Goal: Task Accomplishment & Management: Manage account settings

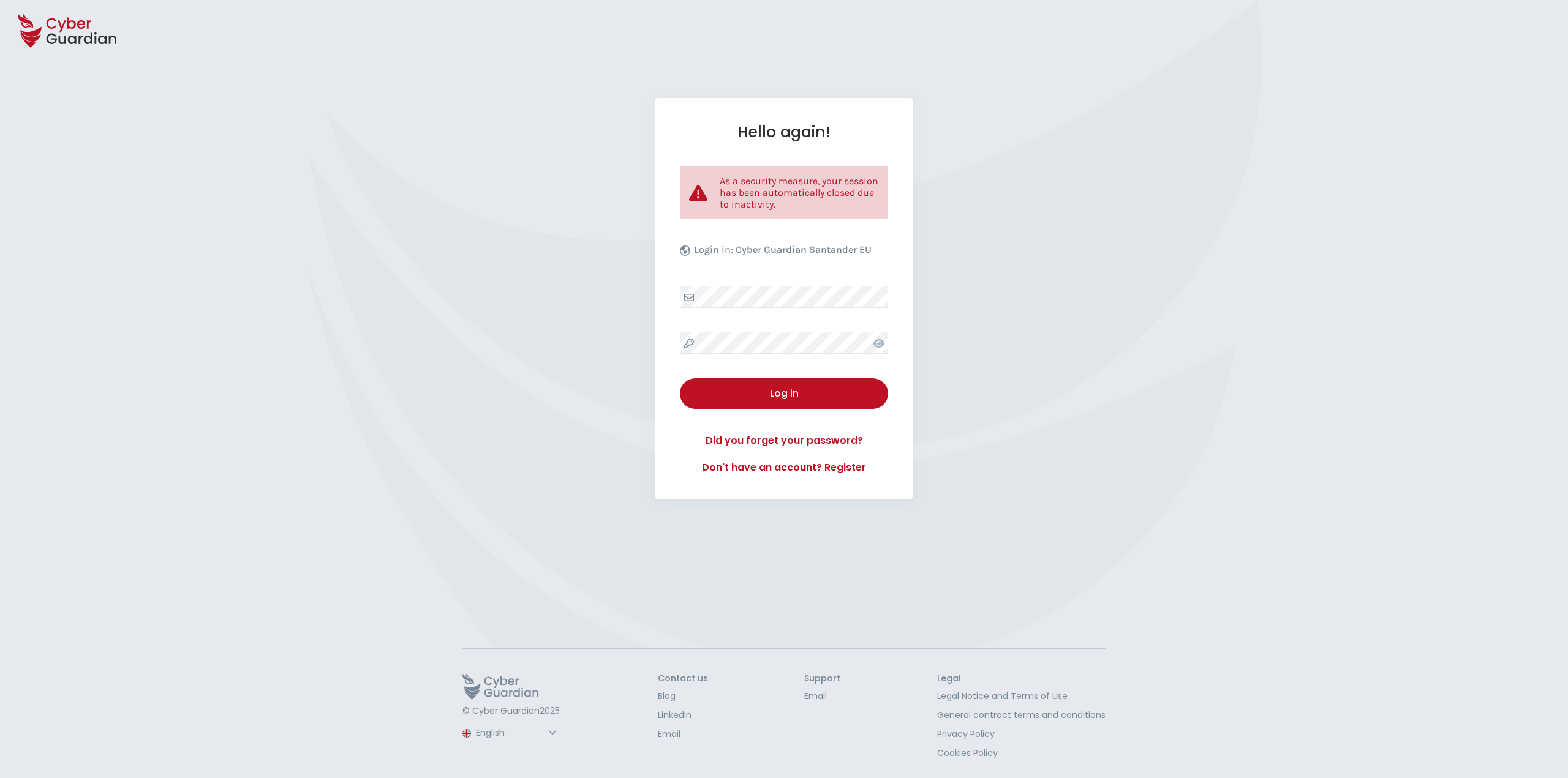
select select "English"
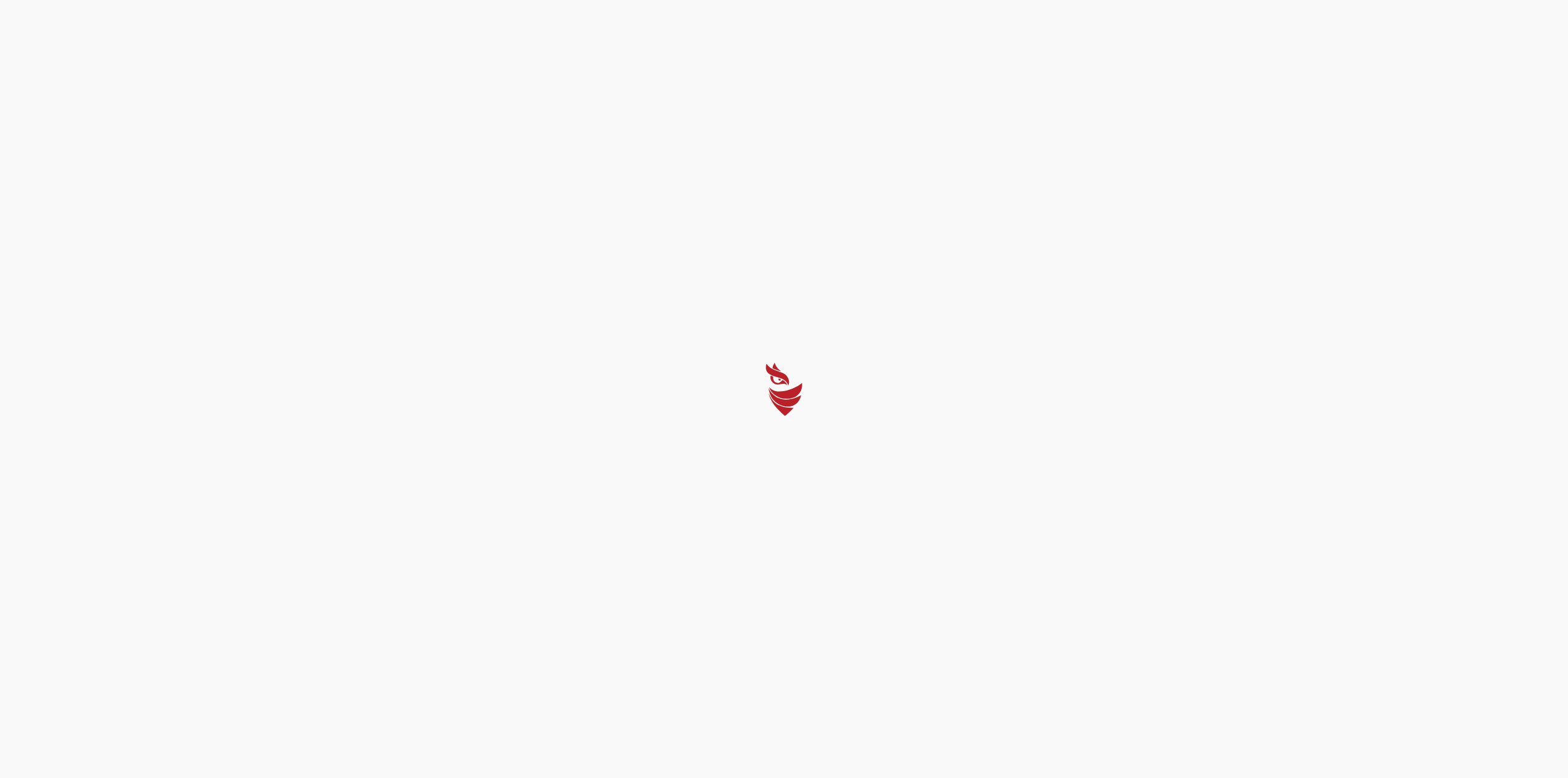
select select "English"
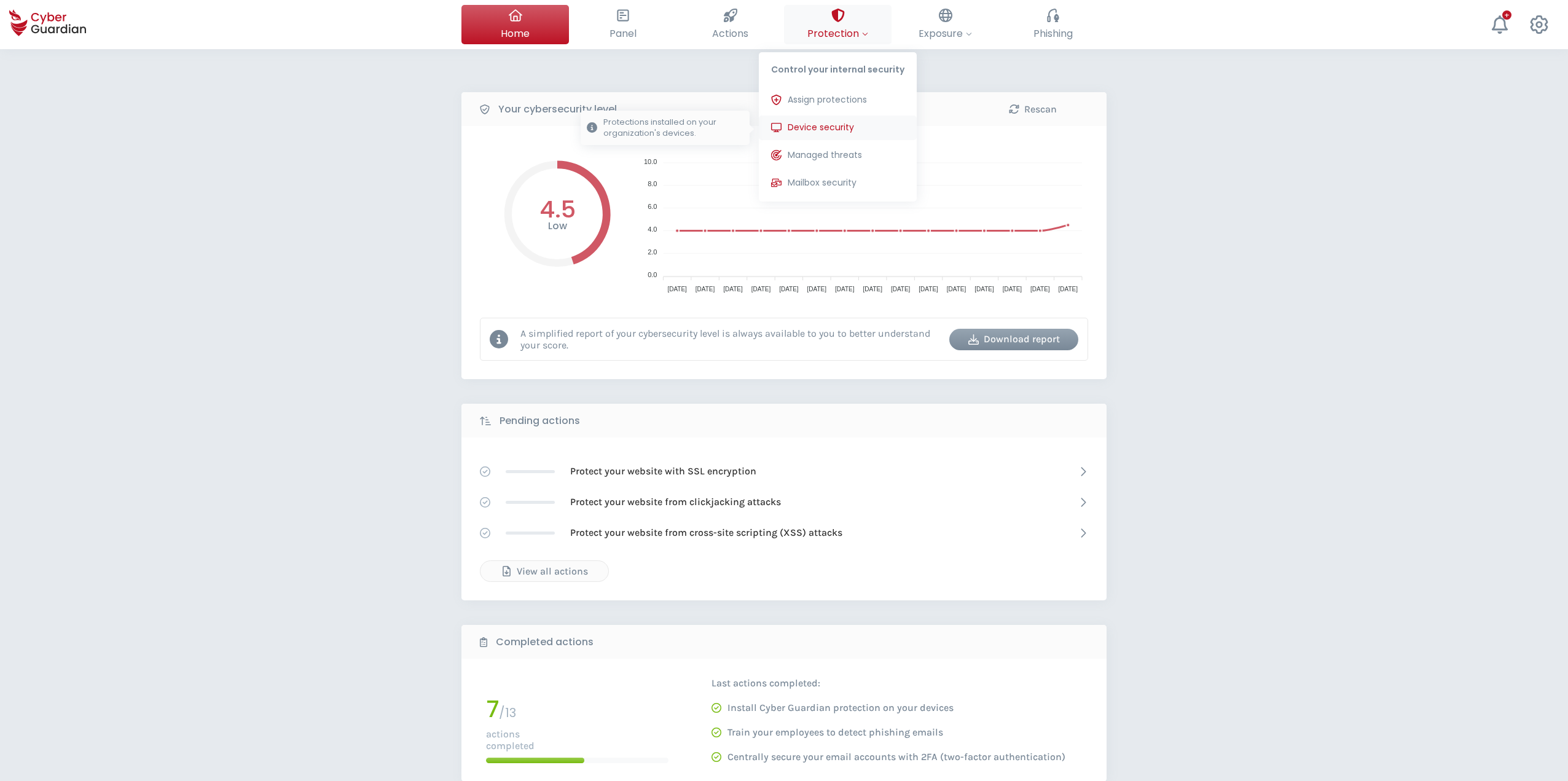
click at [819, 130] on span "Device security" at bounding box center [821, 128] width 66 height 13
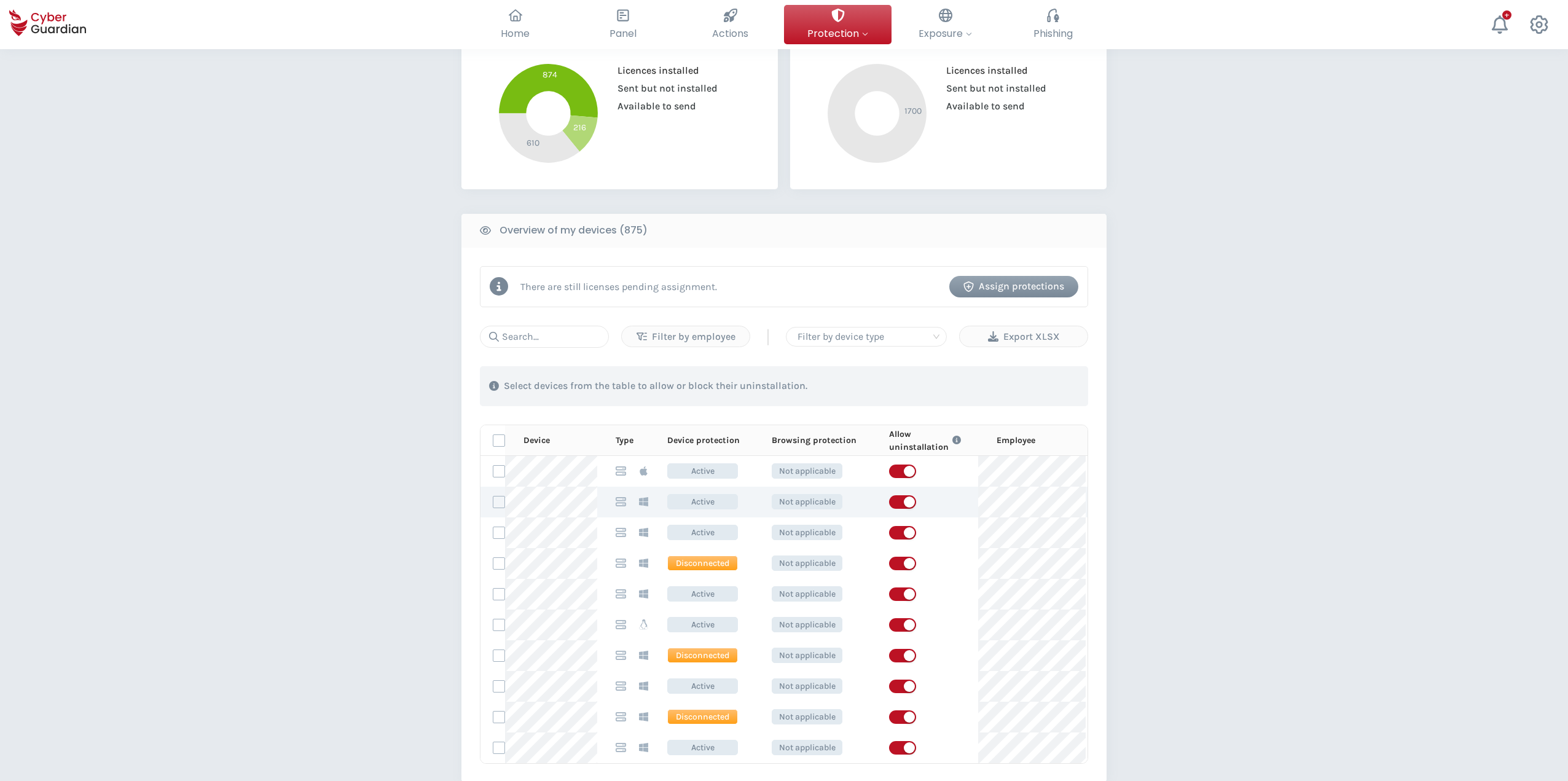
scroll to position [369, 0]
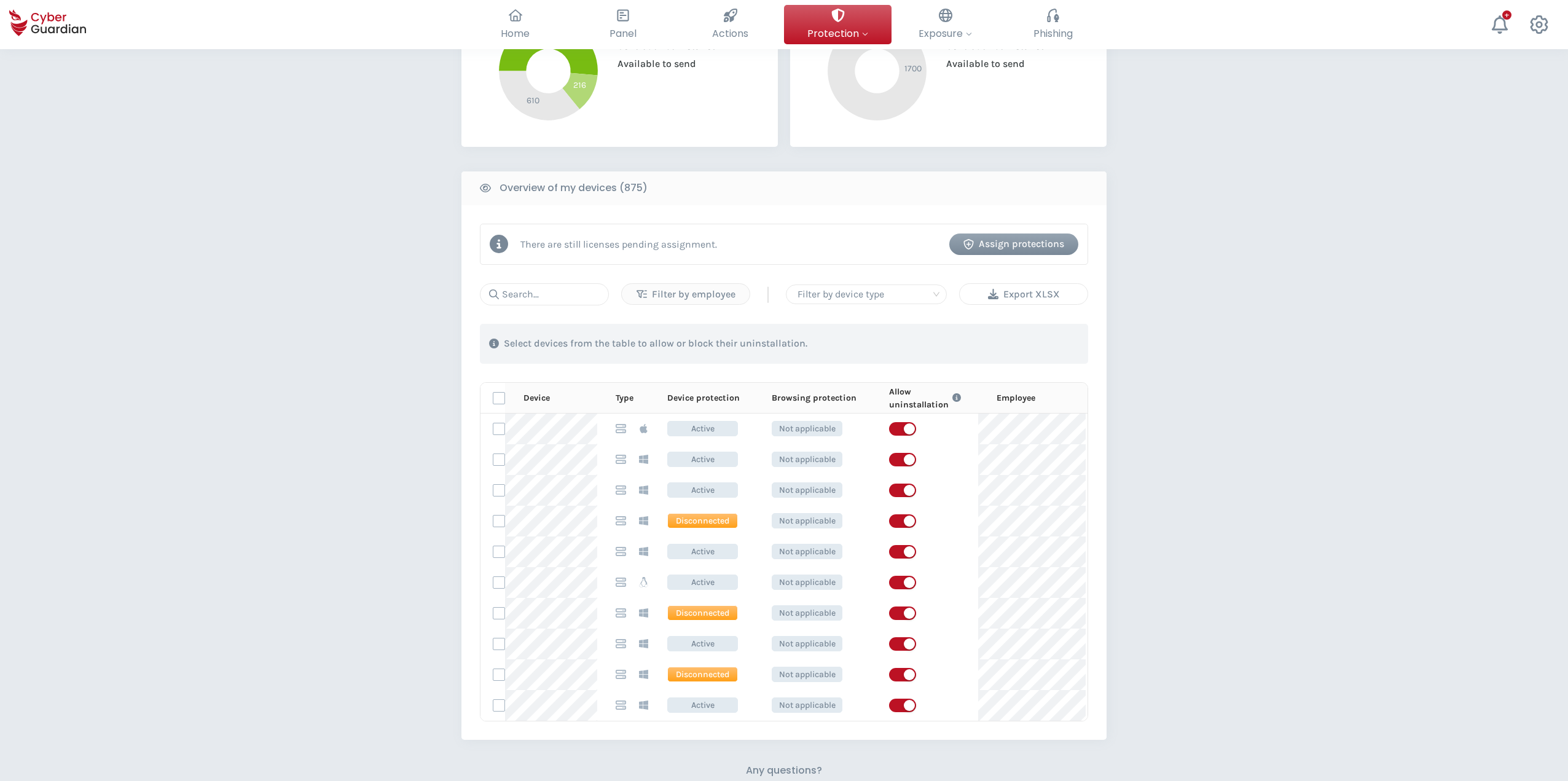
click at [1023, 294] on div "Export XLSX" at bounding box center [1024, 294] width 110 height 14
click at [1322, 447] on div "PROTECTION > Device security How does it work? Add employees Install the protec…" at bounding box center [784, 341] width 1568 height 1322
drag, startPoint x: 1408, startPoint y: 164, endPoint x: 1397, endPoint y: 132, distance: 33.8
click at [1408, 164] on div "PROTECTION > Device security How does it work? Add employees Install the protec…" at bounding box center [784, 341] width 1568 height 1322
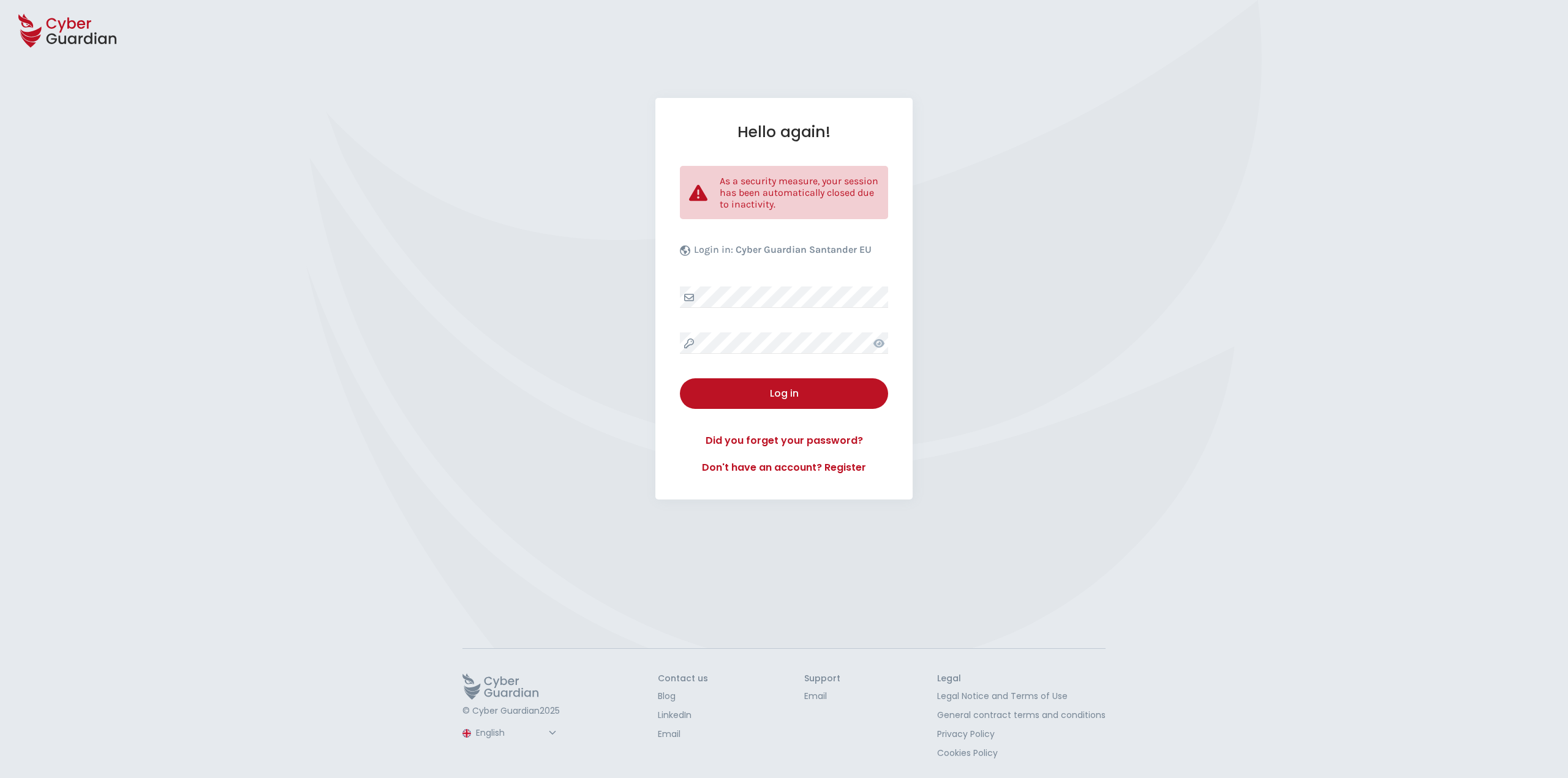
select select "English"
